Goal: Transaction & Acquisition: Purchase product/service

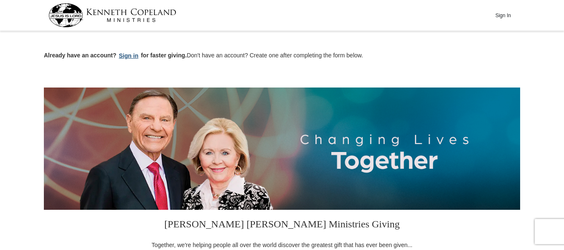
click at [131, 54] on button "Sign in" at bounding box center [129, 56] width 25 height 10
click at [129, 56] on button "Sign in" at bounding box center [129, 56] width 25 height 10
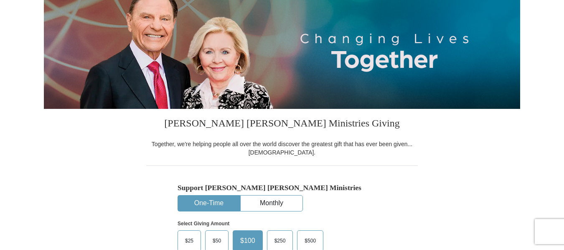
scroll to position [171, 0]
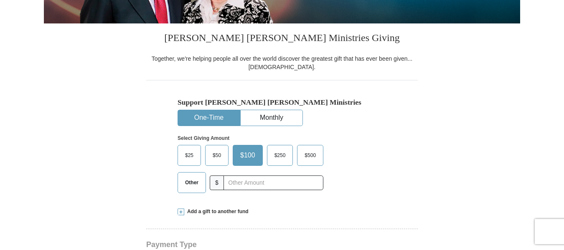
select select "FL"
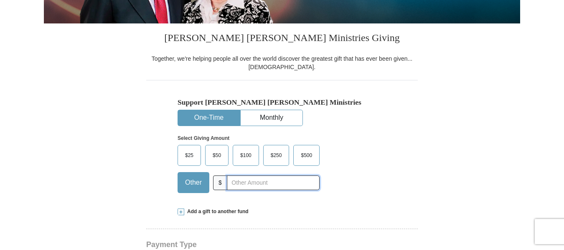
click at [229, 183] on input "text" at bounding box center [273, 182] width 93 height 15
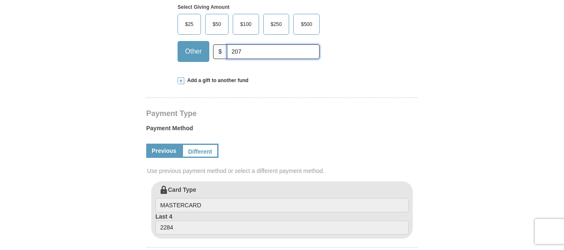
scroll to position [341, 0]
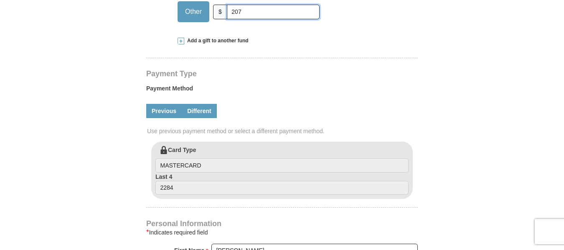
type input "207"
click at [205, 115] on link "Different" at bounding box center [199, 111] width 35 height 14
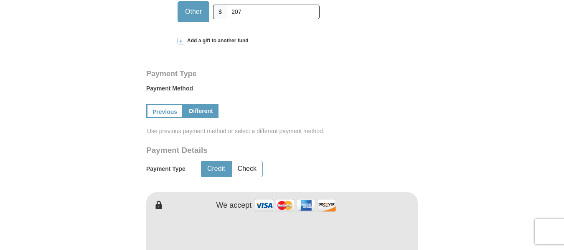
click at [215, 168] on button "Credit" at bounding box center [217, 168] width 30 height 15
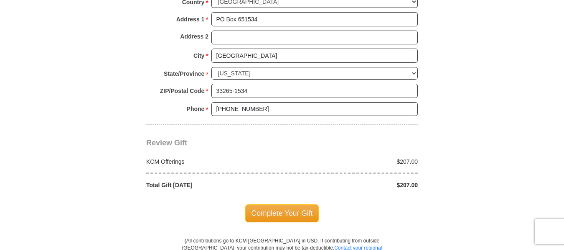
scroll to position [768, 0]
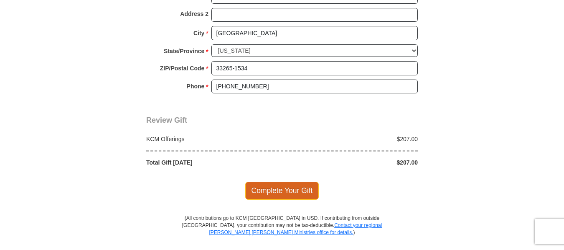
click at [287, 189] on span "Complete Your Gift" at bounding box center [282, 190] width 74 height 18
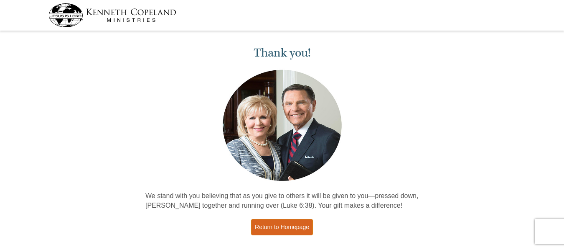
click at [293, 228] on link "Return to Homepage" at bounding box center [282, 227] width 62 height 16
